Goal: Task Accomplishment & Management: Use online tool/utility

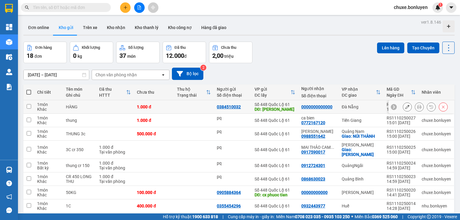
click at [405, 108] on icon at bounding box center [407, 107] width 4 height 4
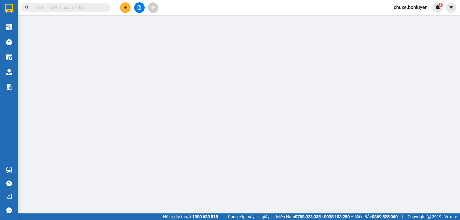
type input "0384510032"
type input "LÁNG SEN"
type input "0000000000000"
type input "1.000"
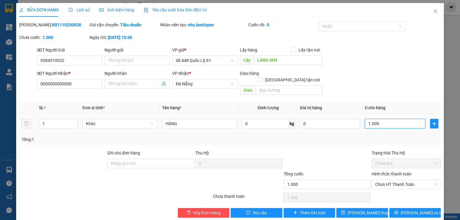
click at [379, 119] on input "1.000" at bounding box center [395, 124] width 60 height 10
type input "3"
type input "30"
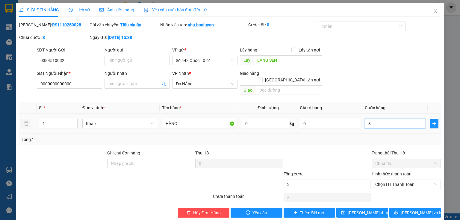
type input "30"
type input "300"
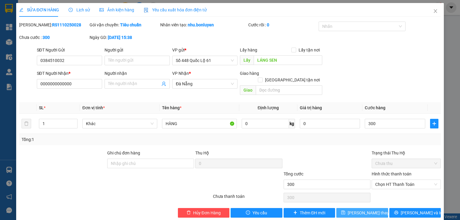
type input "300.000"
click at [358, 210] on span "Lưu thay đổi" at bounding box center [372, 213] width 48 height 7
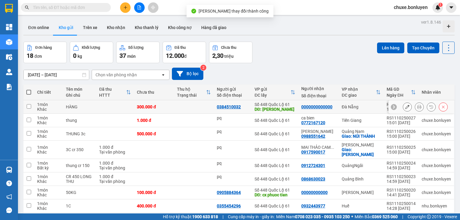
click at [208, 102] on td at bounding box center [194, 106] width 40 height 13
checkbox input "true"
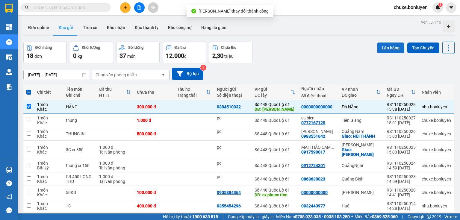
click at [387, 43] on button "Lên hàng" at bounding box center [390, 48] width 27 height 11
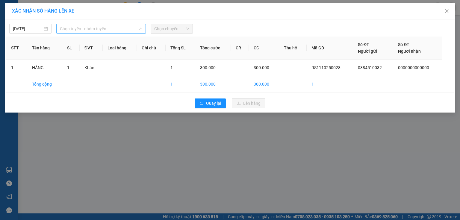
click at [127, 28] on span "Chọn tuyến - nhóm tuyến" at bounding box center [101, 28] width 82 height 9
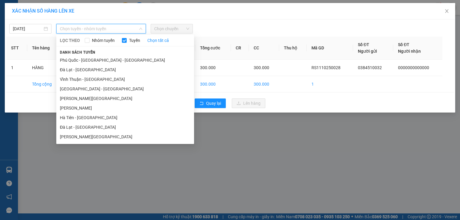
drag, startPoint x: 105, startPoint y: 119, endPoint x: 123, endPoint y: 94, distance: 30.5
click at [105, 119] on li "Hà Tiên - [GEOGRAPHIC_DATA]" at bounding box center [125, 118] width 138 height 10
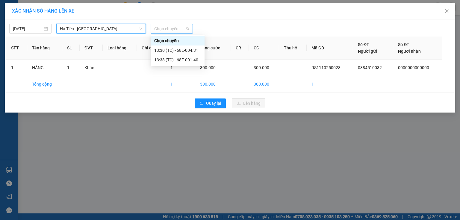
click at [170, 27] on span "Chọn chuyến" at bounding box center [171, 28] width 35 height 9
drag, startPoint x: 169, startPoint y: 55, endPoint x: 175, endPoint y: 60, distance: 7.3
click at [169, 56] on div "13:38 (TC) - 68F-001.40" at bounding box center [178, 60] width 54 height 10
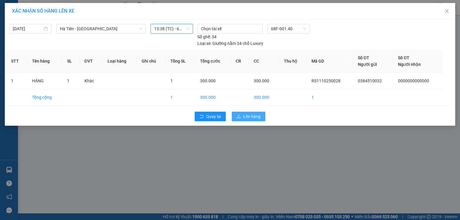
click at [248, 113] on span "Lên hàng" at bounding box center [251, 116] width 17 height 7
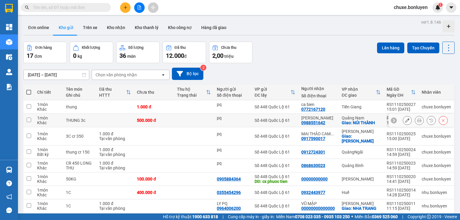
scroll to position [48, 0]
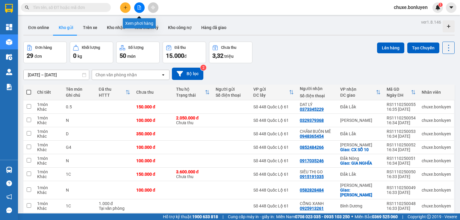
click at [140, 9] on icon "file-add" at bounding box center [139, 7] width 4 height 4
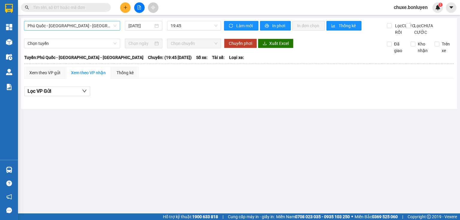
click at [87, 29] on span "Phú Quốc - [GEOGRAPHIC_DATA] - [GEOGRAPHIC_DATA]" at bounding box center [72, 25] width 89 height 9
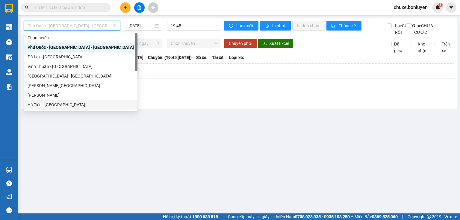
click at [63, 105] on div "Hà Tiên - [GEOGRAPHIC_DATA]" at bounding box center [81, 104] width 106 height 7
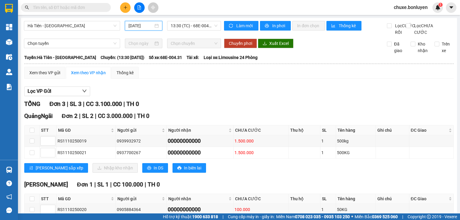
click at [134, 27] on input "[DATE]" at bounding box center [140, 25] width 25 height 7
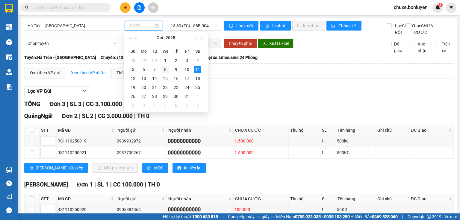
click at [166, 67] on div "8" at bounding box center [165, 69] width 7 height 7
type input "[DATE]"
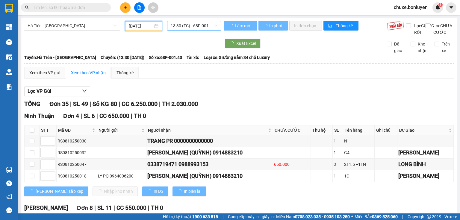
click at [204, 25] on span "13:30 (TC) - 68F-001.40" at bounding box center [194, 25] width 47 height 9
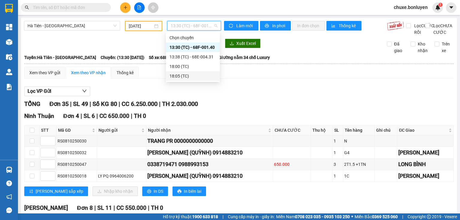
click at [180, 75] on div "18:05 (TC)" at bounding box center [192, 76] width 47 height 7
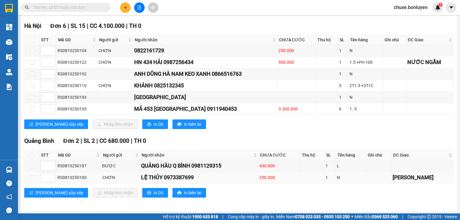
scroll to position [505, 0]
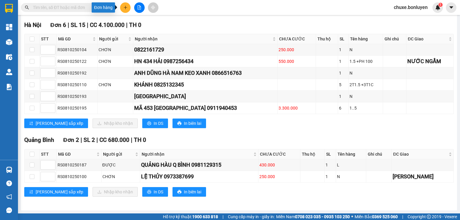
click at [124, 9] on icon "plus" at bounding box center [125, 7] width 4 height 4
